Goal: Task Accomplishment & Management: Use online tool/utility

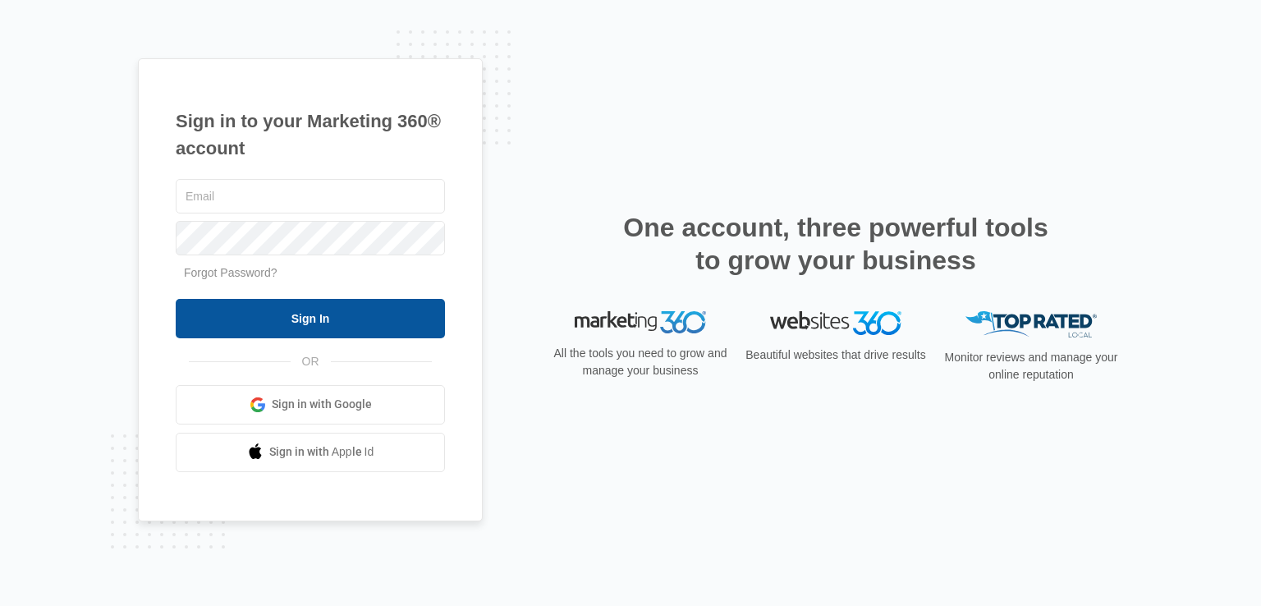
type input "[EMAIL_ADDRESS][DOMAIN_NAME]"
click at [246, 324] on input "Sign In" at bounding box center [310, 318] width 269 height 39
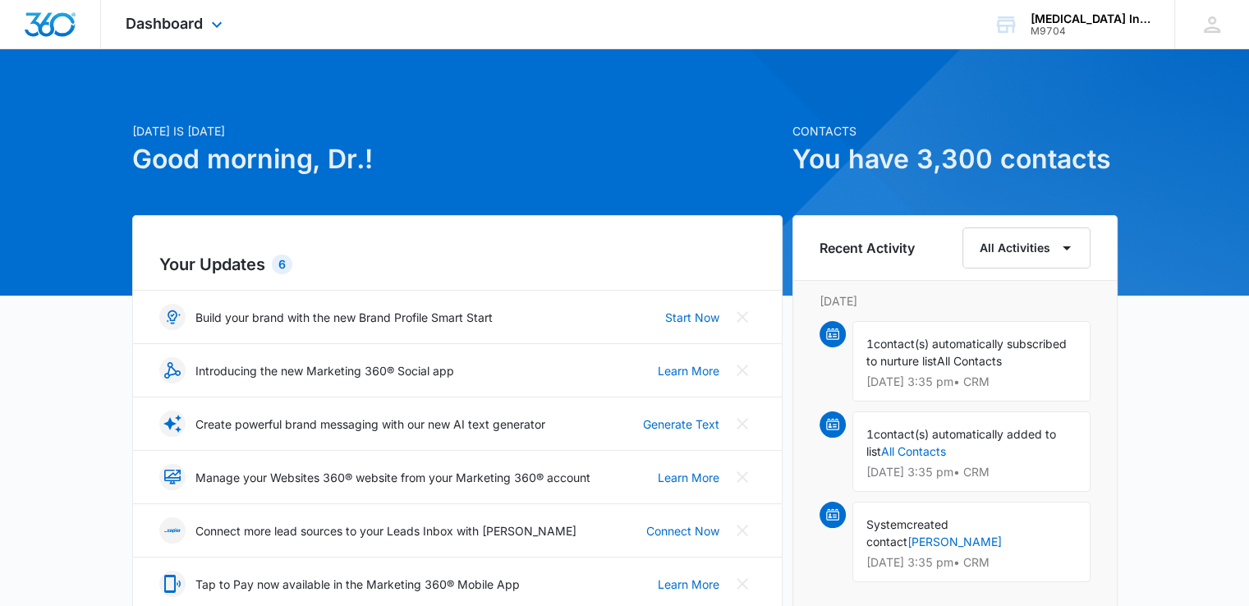
click at [204, 24] on div "Dashboard Apps Reputation Websites Forms CRM Email Social Shop Payments POS Con…" at bounding box center [176, 24] width 150 height 48
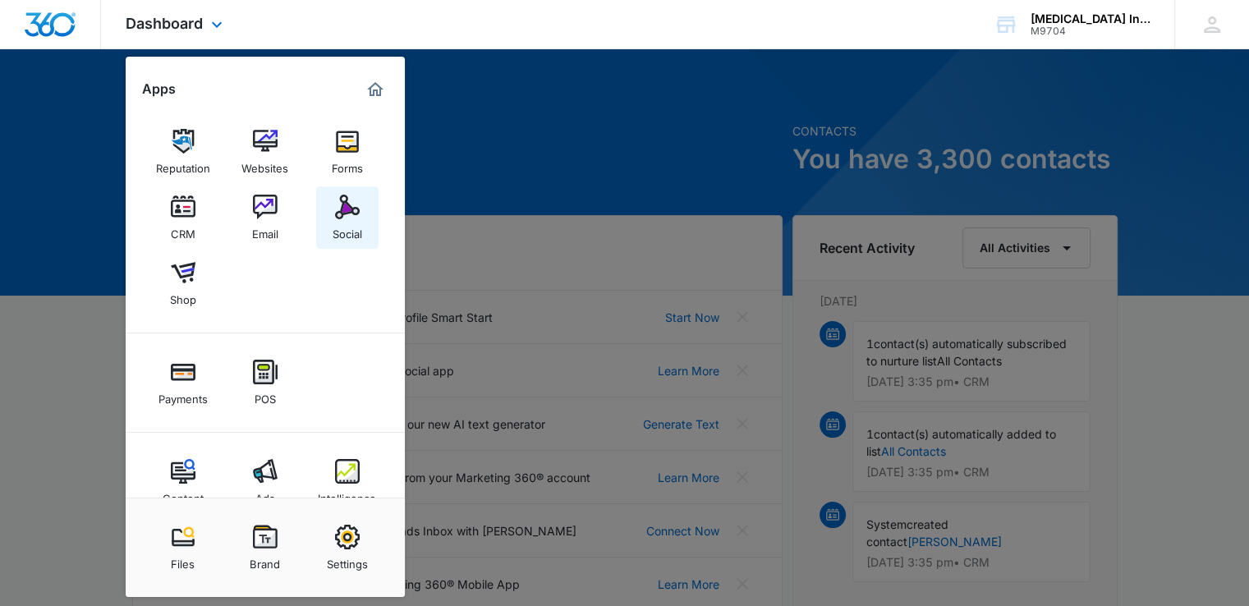
click at [347, 218] on img at bounding box center [347, 207] width 25 height 25
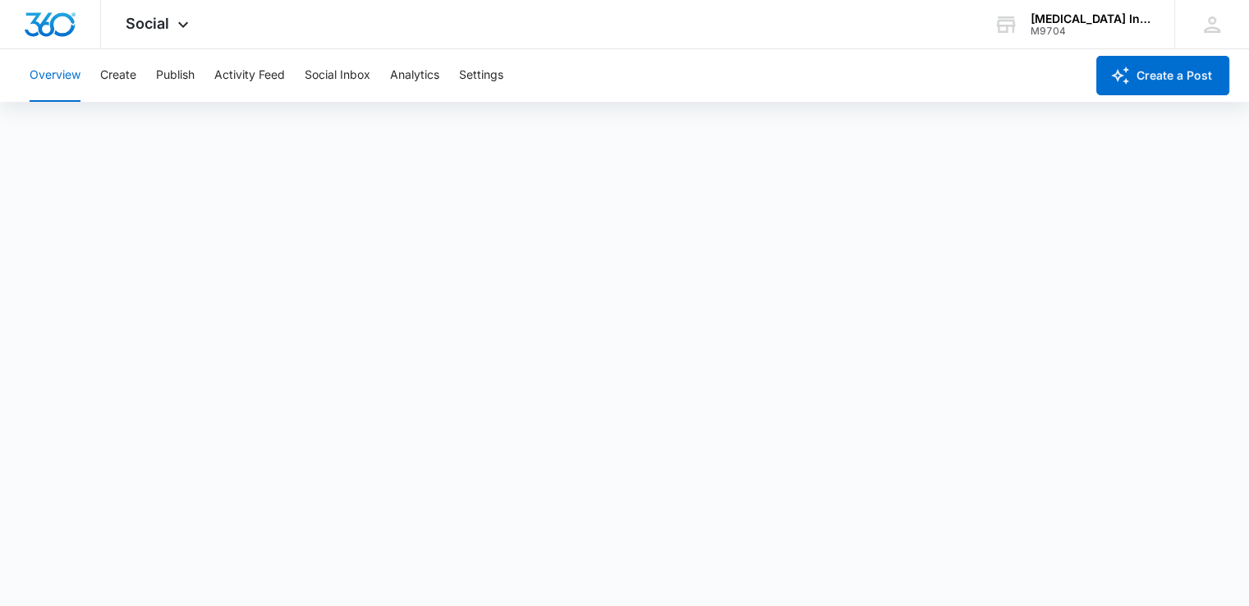
scroll to position [4, 0]
click at [128, 76] on button "Create" at bounding box center [118, 75] width 36 height 53
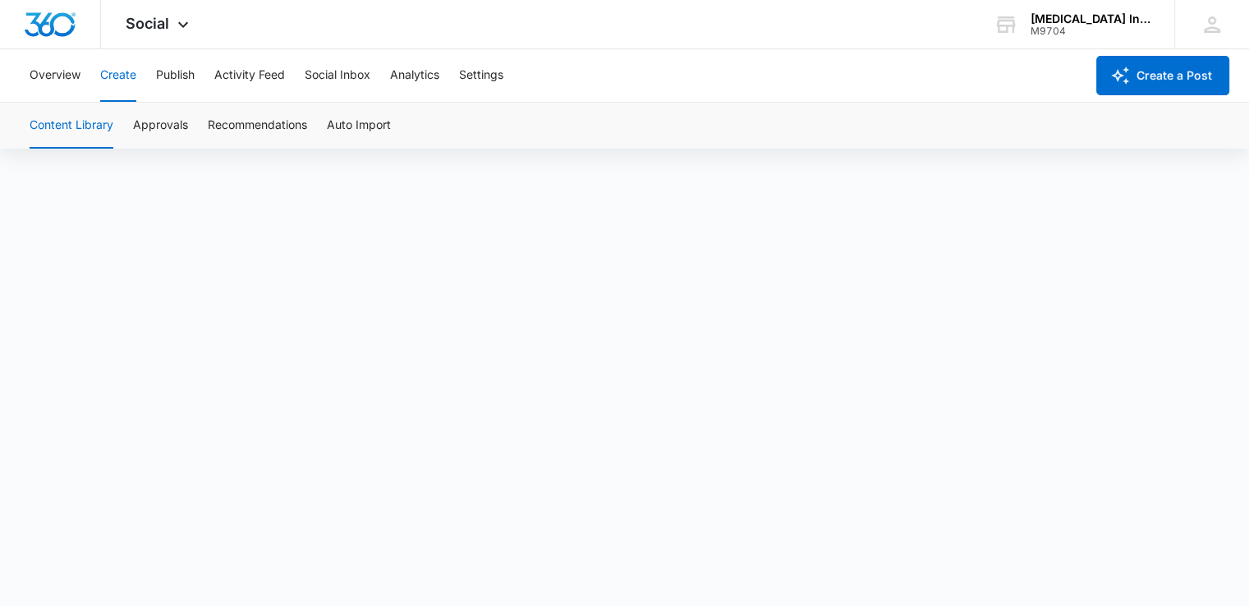
click at [126, 78] on button "Create" at bounding box center [118, 75] width 36 height 53
click at [115, 75] on button "Create" at bounding box center [118, 75] width 36 height 53
click at [179, 80] on button "Publish" at bounding box center [175, 75] width 39 height 53
click at [181, 73] on button "Publish" at bounding box center [175, 75] width 39 height 53
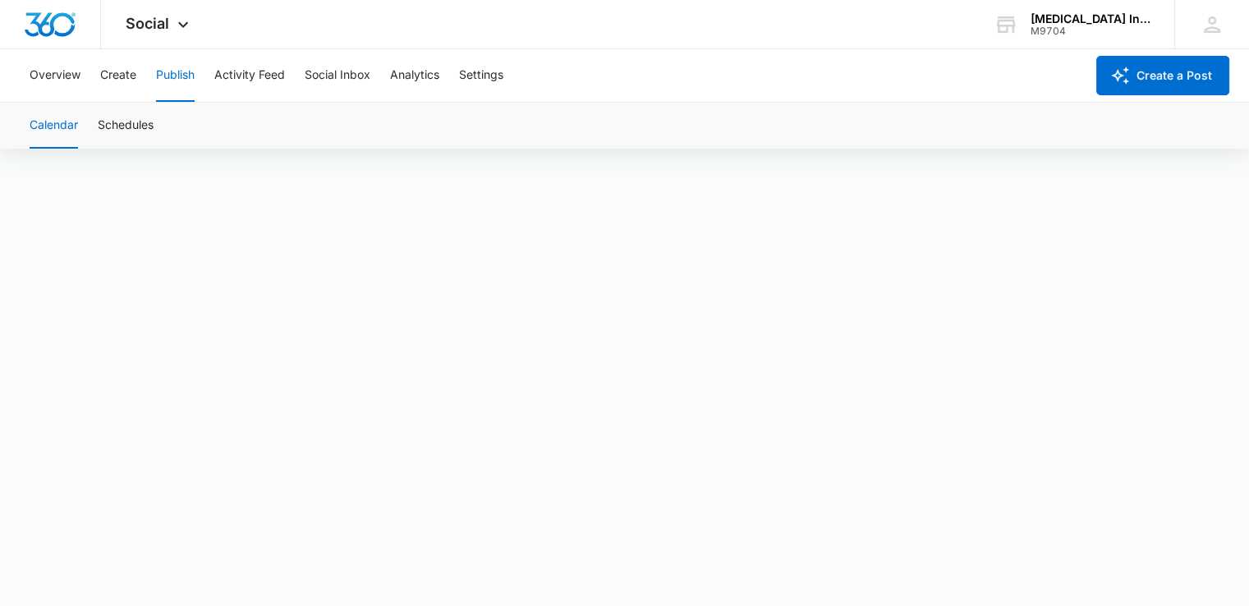
scroll to position [11, 0]
